Goal: Check status: Check status

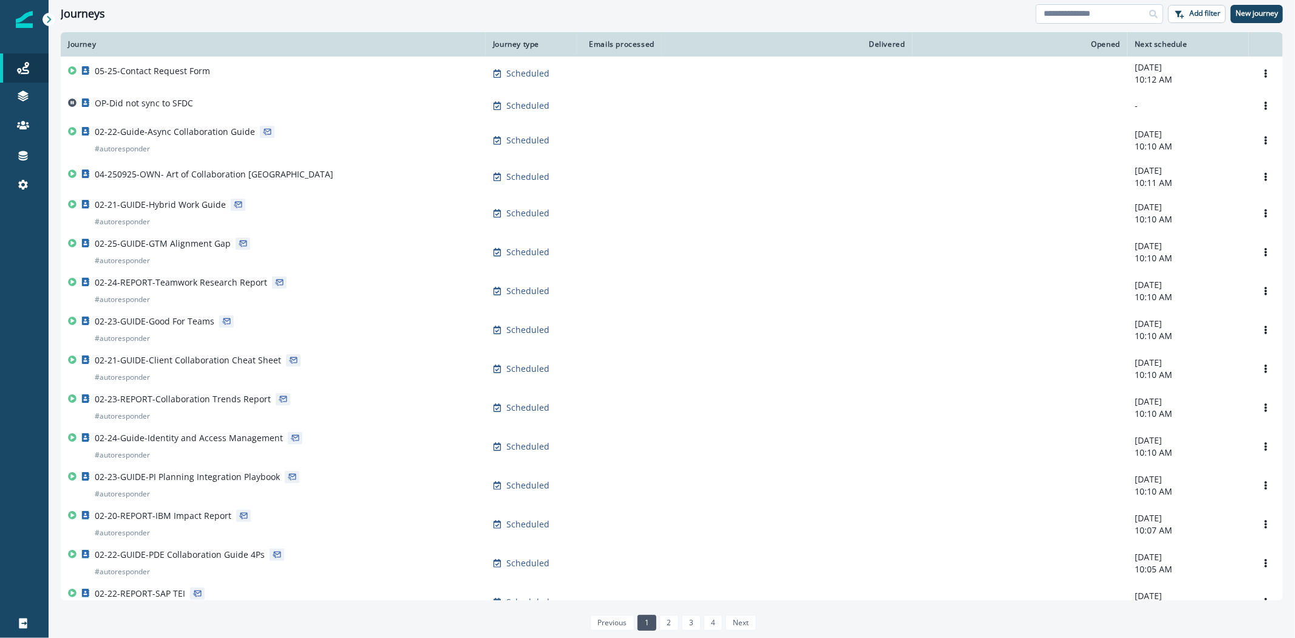
click at [1088, 10] on input at bounding box center [1100, 13] width 128 height 19
type input "*******"
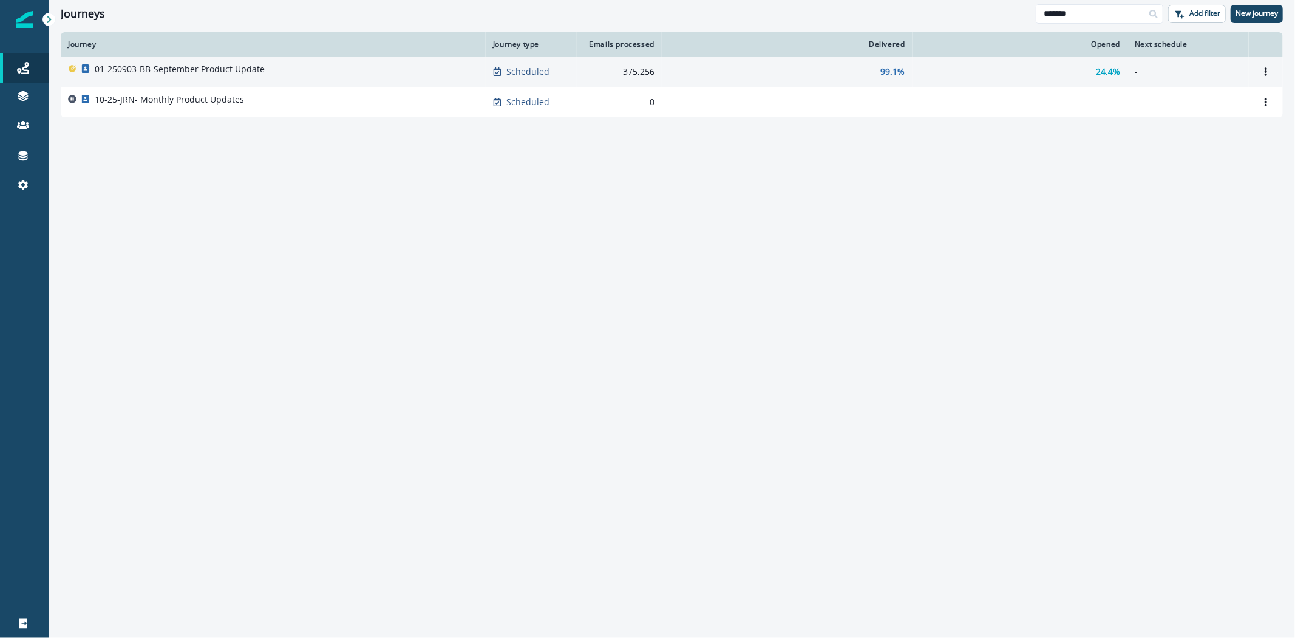
click at [209, 70] on p "01-250903-BB-September Product Update" at bounding box center [180, 69] width 170 height 12
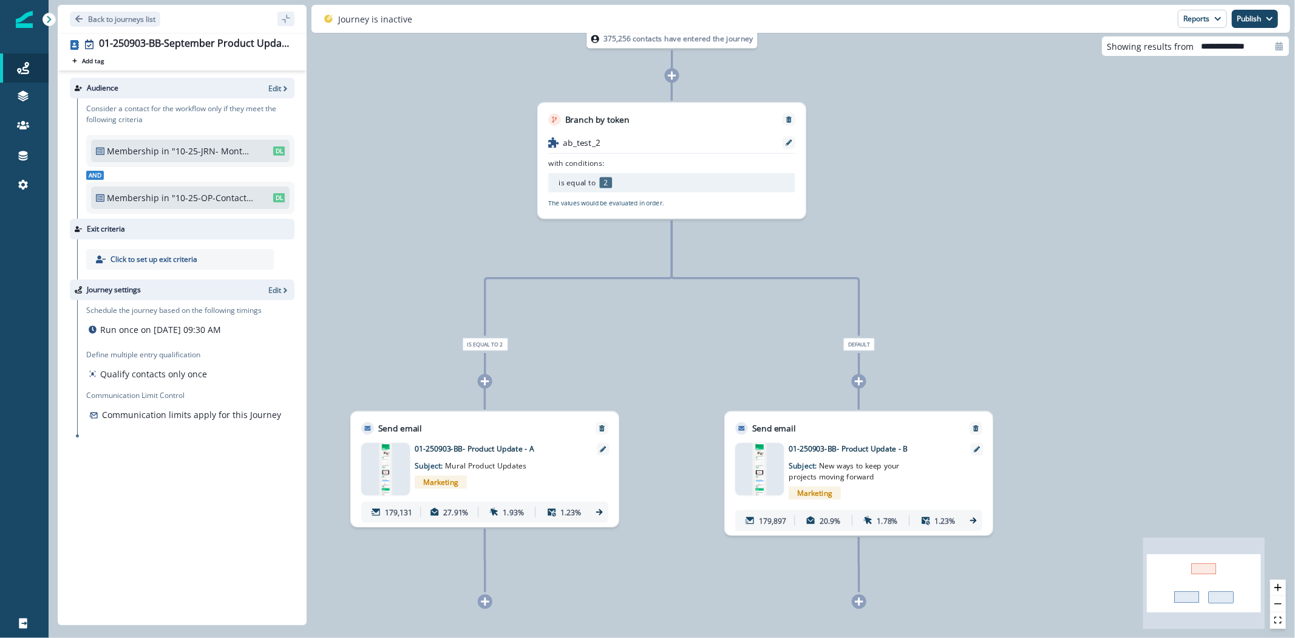
drag, startPoint x: 656, startPoint y: 369, endPoint x: 657, endPoint y: 347, distance: 21.9
drag, startPoint x: 657, startPoint y: 347, endPoint x: 597, endPoint y: 378, distance: 67.6
click at [597, 378] on div "375,256 contacts have entered the journey Branch by token ab_test_2 with condit…" at bounding box center [672, 319] width 1247 height 638
click at [1212, 19] on button "Reports" at bounding box center [1202, 19] width 49 height 18
click at [1157, 47] on p "Email Report" at bounding box center [1138, 49] width 59 height 15
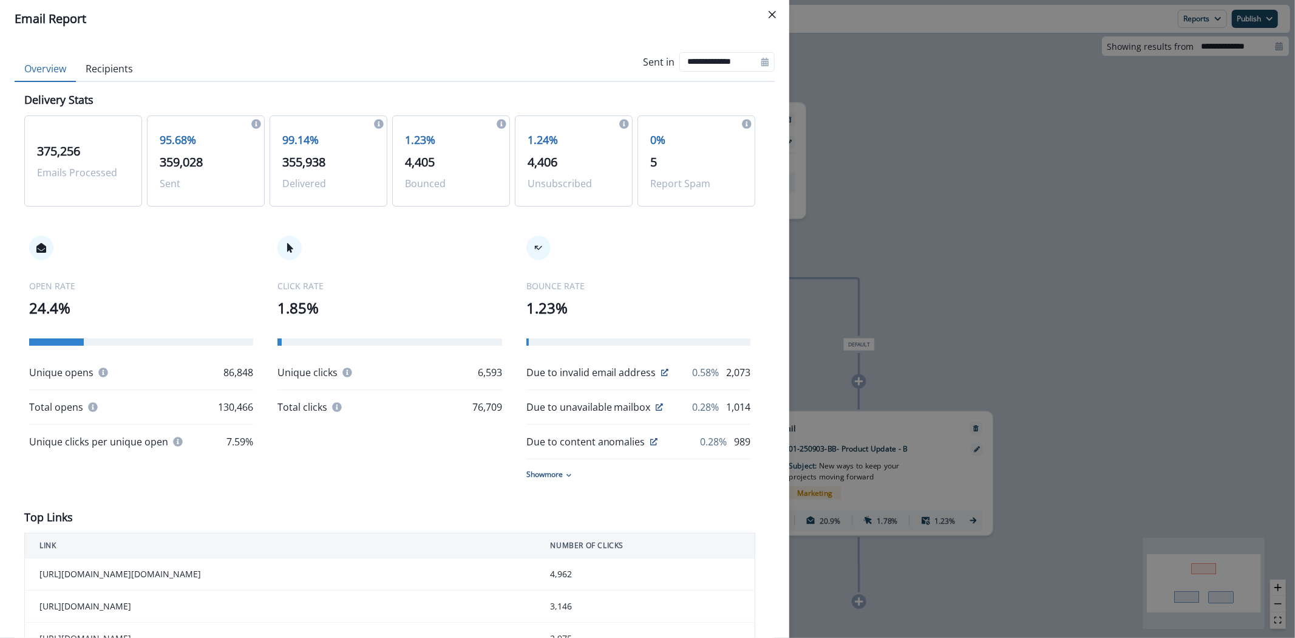
click at [124, 70] on button "Recipients" at bounding box center [109, 69] width 67 height 26
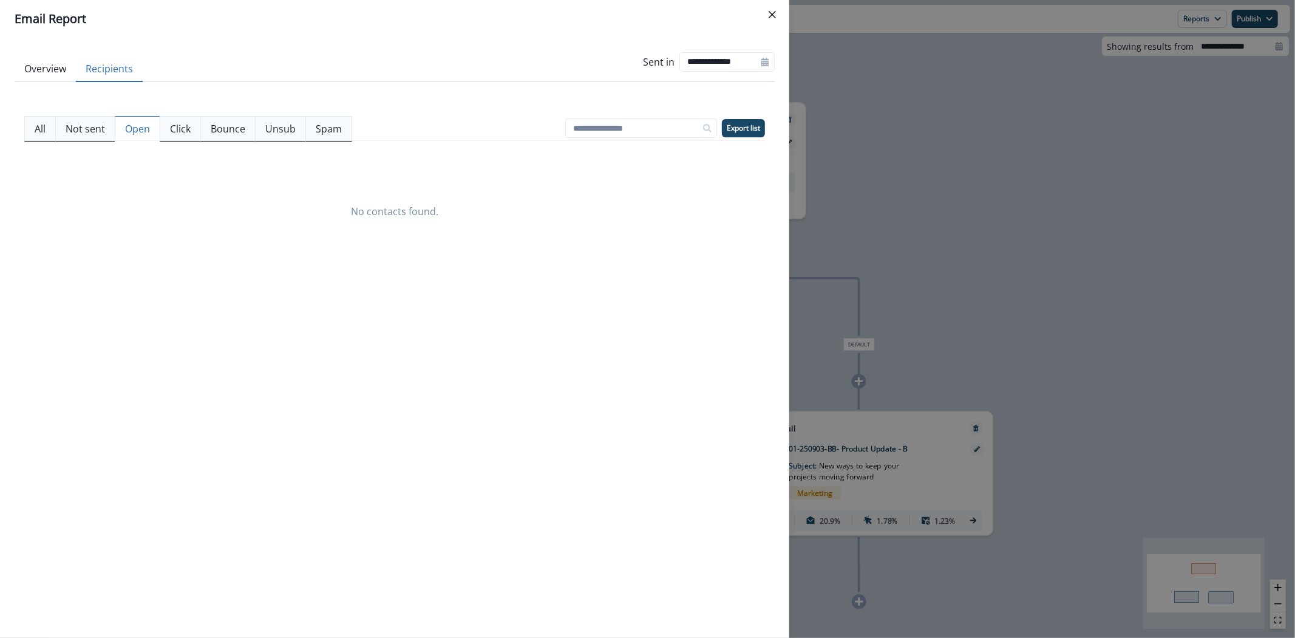
click at [136, 130] on p "Open" at bounding box center [137, 128] width 25 height 15
